Goal: Information Seeking & Learning: Learn about a topic

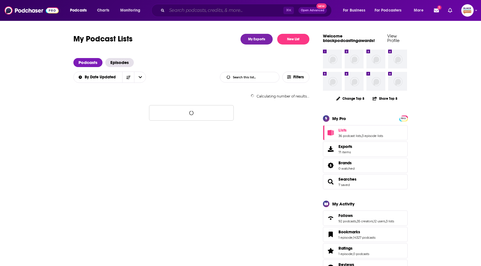
click at [203, 8] on input "Search podcasts, credits, & more..." at bounding box center [225, 10] width 117 height 9
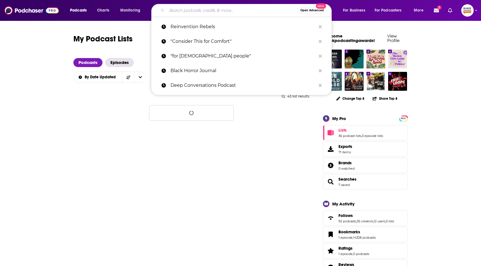
paste input "I’ve Had It"
type input "I’ve Had It"
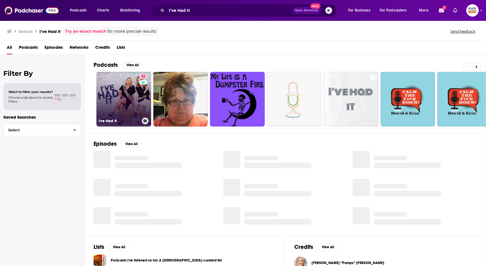
click at [118, 81] on link "82 I've Had It" at bounding box center [123, 99] width 55 height 55
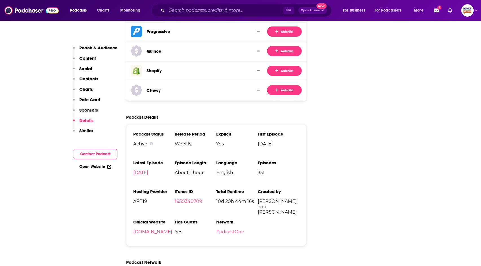
scroll to position [923, 0]
